Goal: Task Accomplishment & Management: Manage account settings

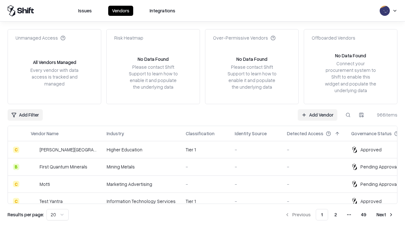
click at [318, 115] on link "Add Vendor" at bounding box center [318, 114] width 40 height 11
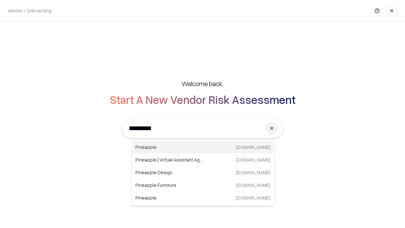
click at [203, 147] on div "Pineapple pineappleenergy.com" at bounding box center [203, 147] width 140 height 13
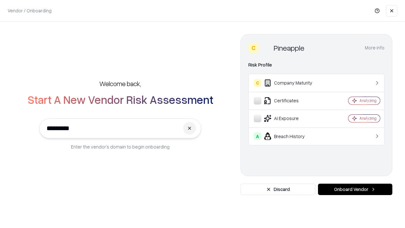
type input "*********"
click at [355, 189] on button "Onboard Vendor" at bounding box center [355, 189] width 74 height 11
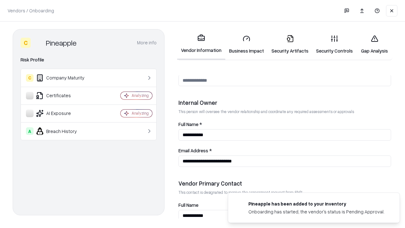
scroll to position [328, 0]
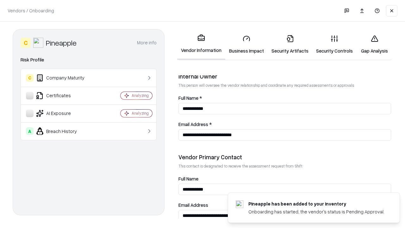
click at [247, 44] on link "Business Impact" at bounding box center [246, 44] width 42 height 29
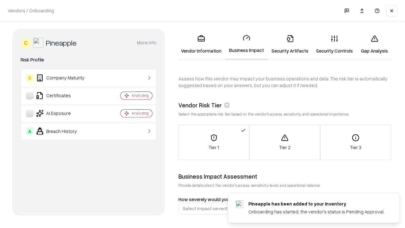
click at [290, 44] on link "Security Artifacts" at bounding box center [290, 44] width 45 height 29
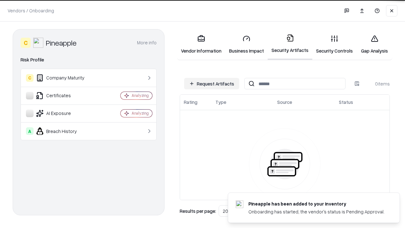
click at [212, 84] on button "Request Artifacts" at bounding box center [211, 83] width 55 height 11
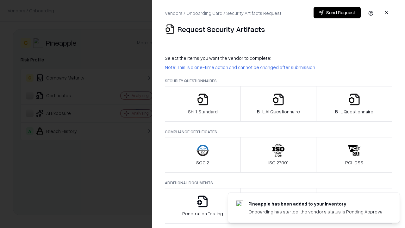
click at [203, 104] on icon "button" at bounding box center [203, 99] width 13 height 13
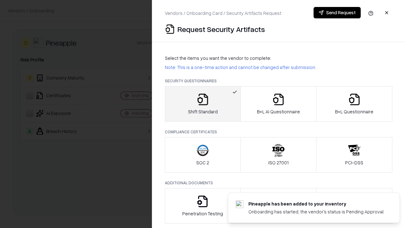
click at [337, 13] on button "Send Request" at bounding box center [337, 12] width 47 height 11
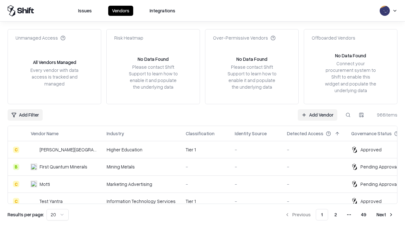
click at [348, 115] on button at bounding box center [348, 114] width 11 height 11
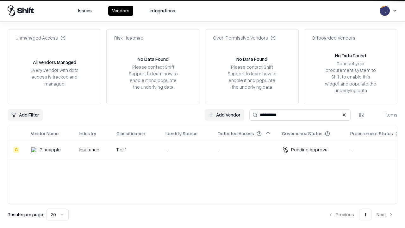
type input "*********"
click at [206, 149] on div "-" at bounding box center [187, 149] width 42 height 7
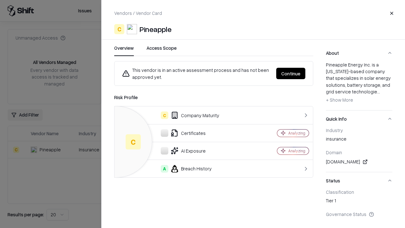
click at [291, 73] on button "Continue" at bounding box center [290, 73] width 29 height 11
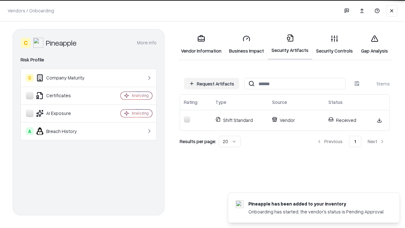
click at [375, 44] on link "Gap Analysis" at bounding box center [375, 44] width 36 height 29
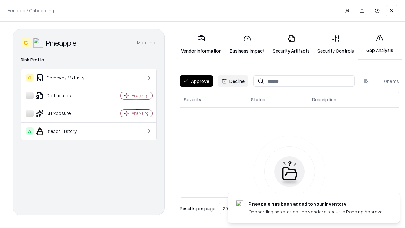
click at [196, 81] on button "Approve" at bounding box center [196, 80] width 33 height 11
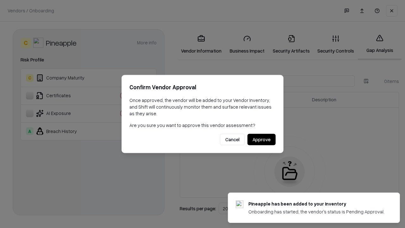
click at [262, 139] on button "Approve" at bounding box center [262, 139] width 28 height 11
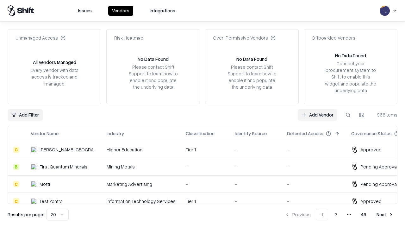
type input "*********"
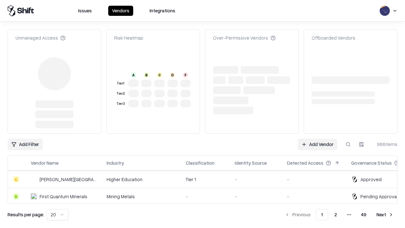
click at [318, 139] on link "Add Vendor" at bounding box center [318, 144] width 40 height 11
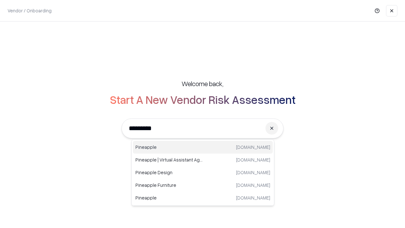
click at [203, 147] on div "Pineapple [DOMAIN_NAME]" at bounding box center [203, 147] width 140 height 13
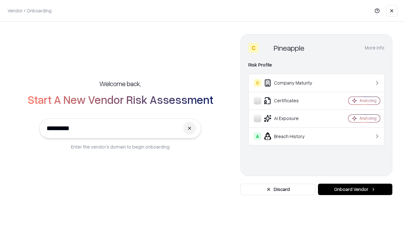
type input "*********"
click at [355, 189] on button "Onboard Vendor" at bounding box center [355, 189] width 74 height 11
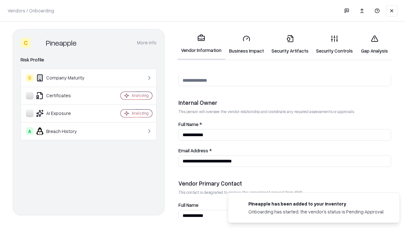
scroll to position [328, 0]
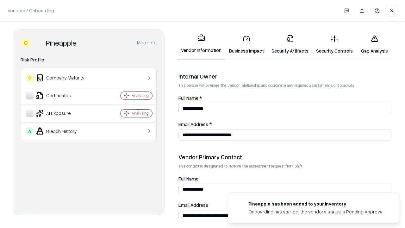
click at [375, 44] on link "Gap Analysis" at bounding box center [375, 44] width 36 height 29
